Goal: Task Accomplishment & Management: Manage account settings

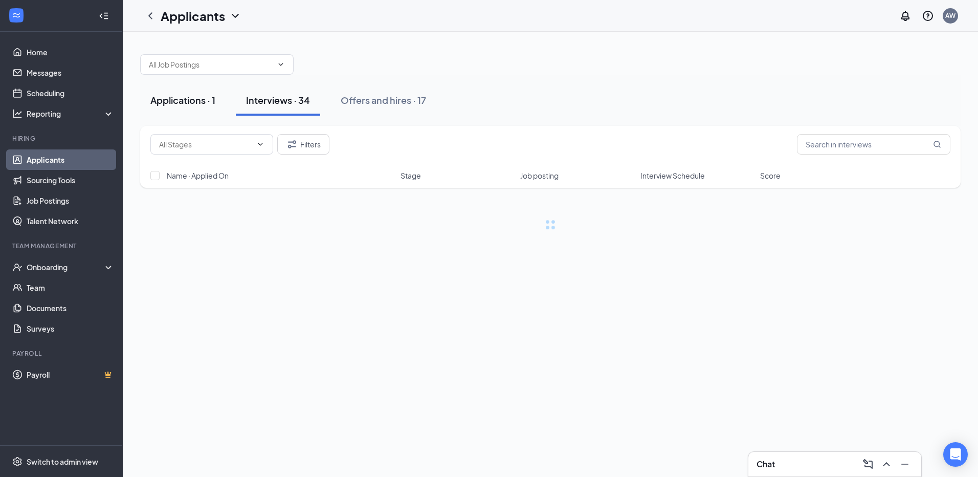
click at [196, 95] on div "Applications · 1" at bounding box center [182, 100] width 65 height 13
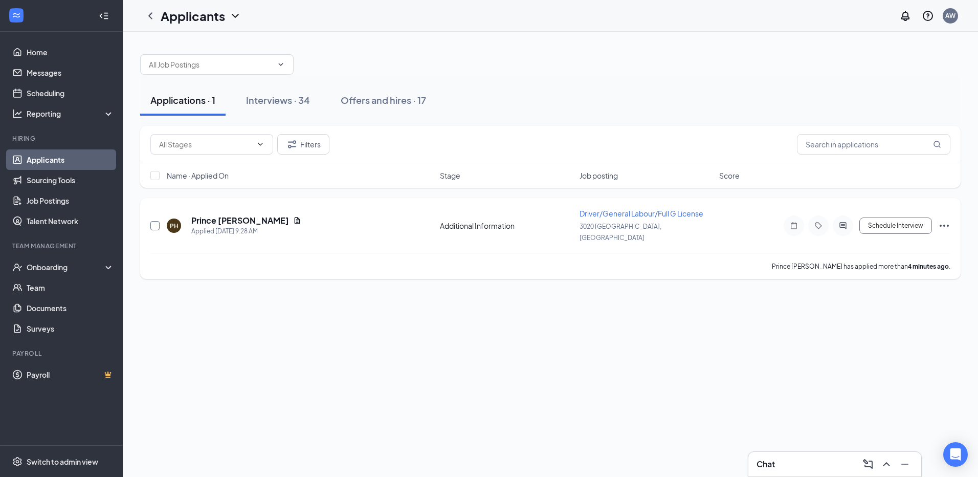
click at [156, 221] on input "checkbox" at bounding box center [154, 225] width 9 height 9
checkbox input "true"
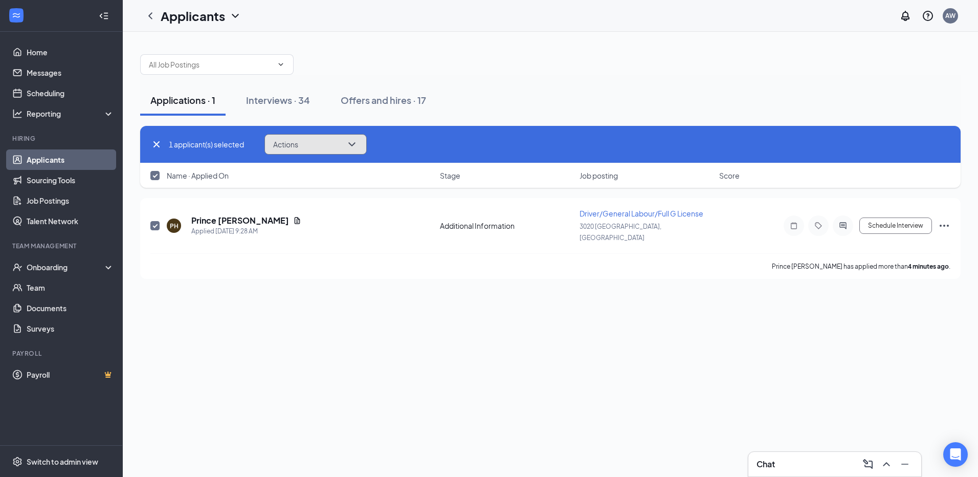
click at [295, 143] on span "Actions" at bounding box center [285, 144] width 25 height 7
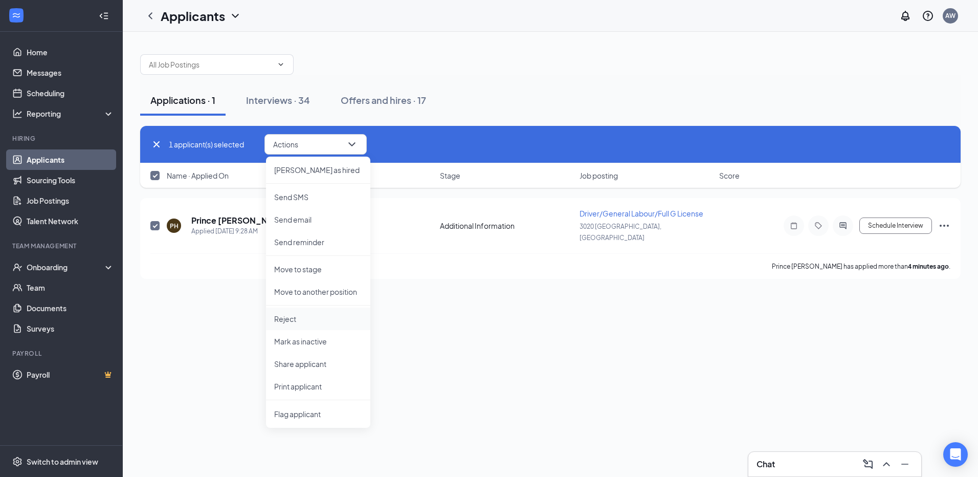
click at [298, 318] on p "Reject" at bounding box center [318, 318] width 88 height 10
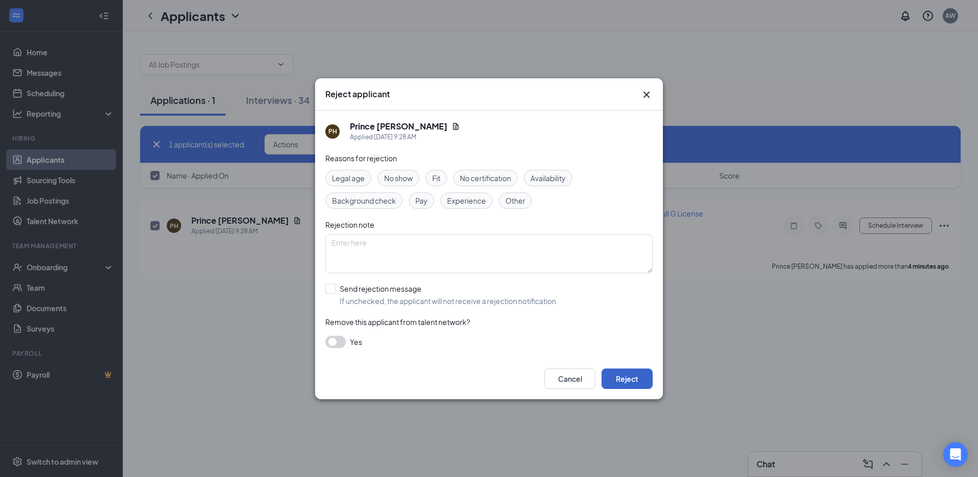
click at [625, 375] on button "Reject" at bounding box center [626, 378] width 51 height 20
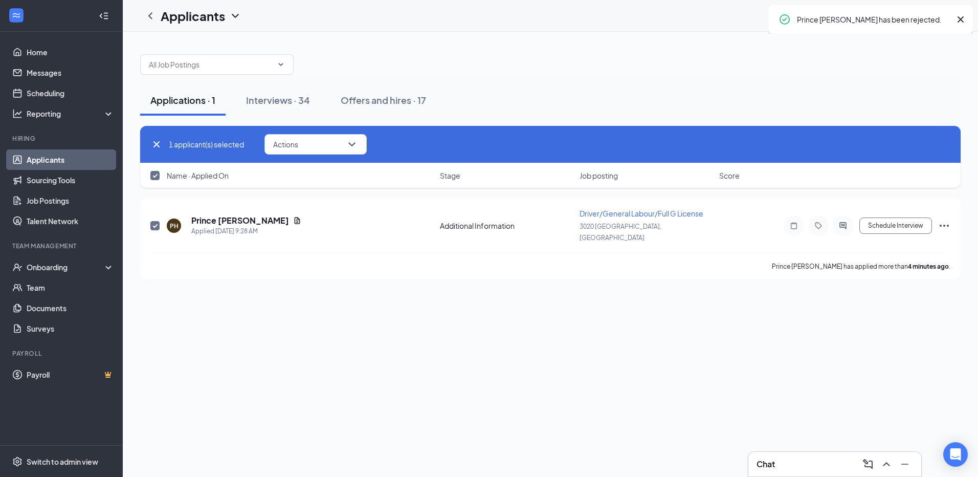
checkbox input "false"
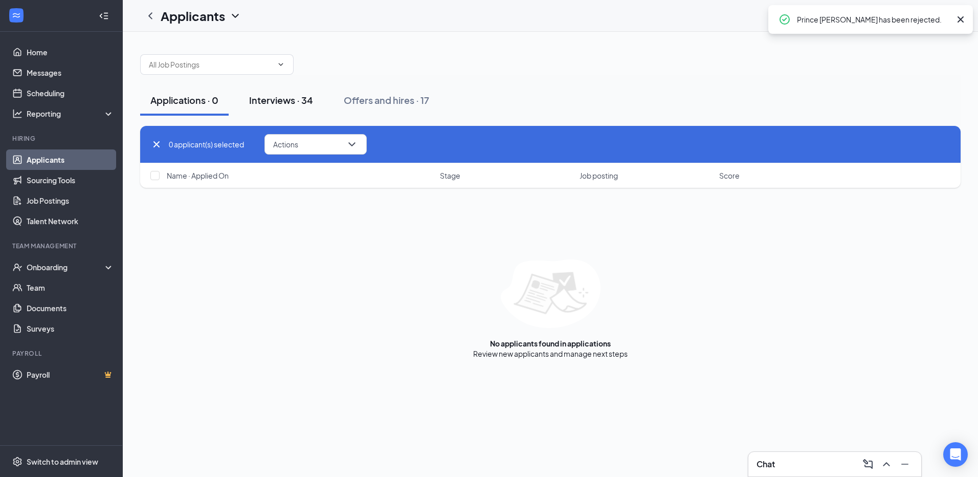
click at [278, 105] on div "Interviews · 34" at bounding box center [281, 100] width 64 height 13
